Goal: Check status

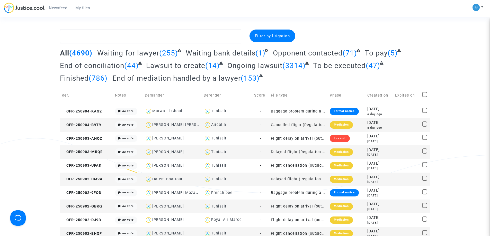
click at [343, 64] on span "To be executed" at bounding box center [339, 65] width 53 height 8
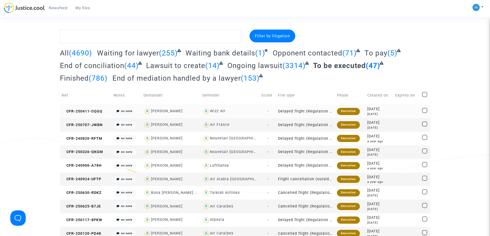
click at [340, 111] on div "Execution" at bounding box center [348, 111] width 23 height 7
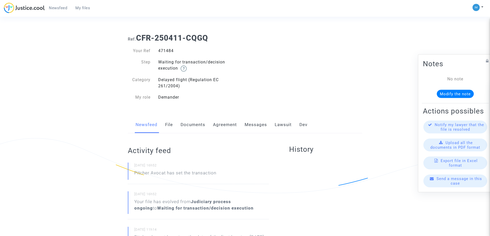
click at [283, 124] on link "Lawsuit" at bounding box center [282, 124] width 17 height 17
